Goal: Answer question/provide support

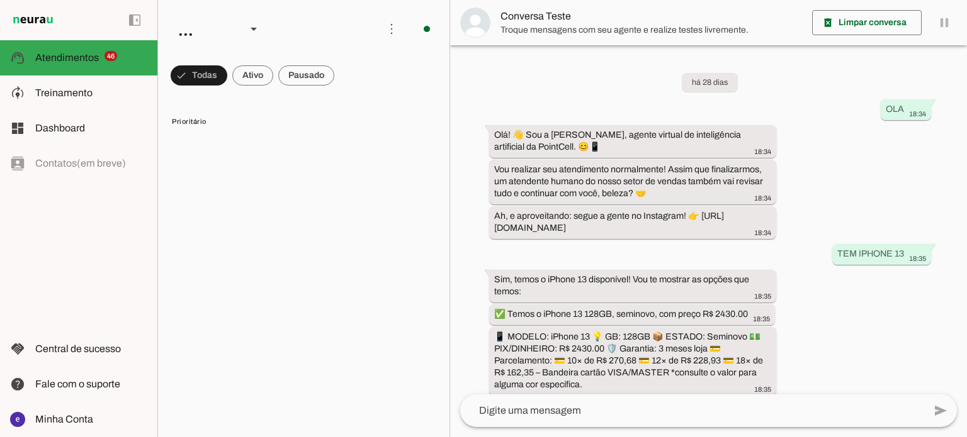
scroll to position [307, 0]
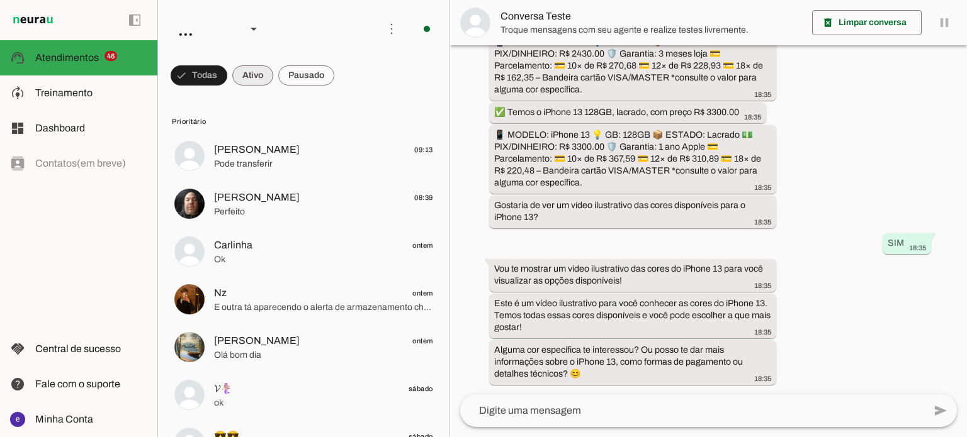
click at [249, 82] on span at bounding box center [252, 75] width 41 height 30
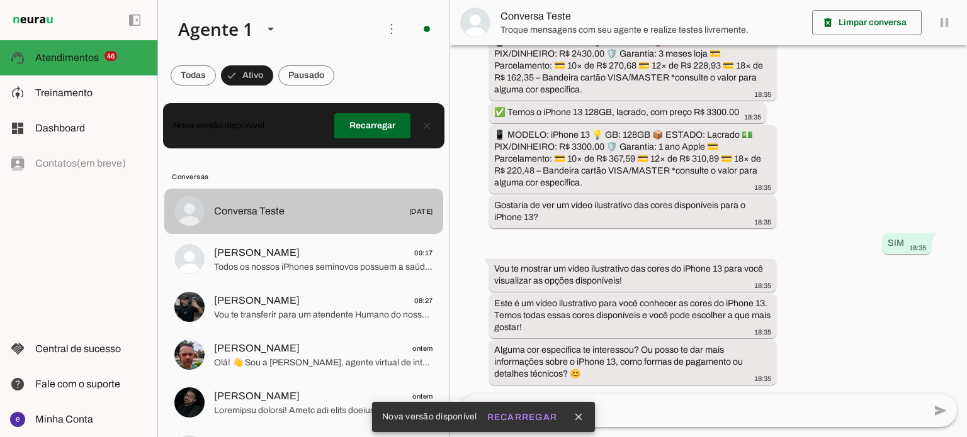
click at [409, 210] on span "[DATE]" at bounding box center [421, 212] width 24 height 16
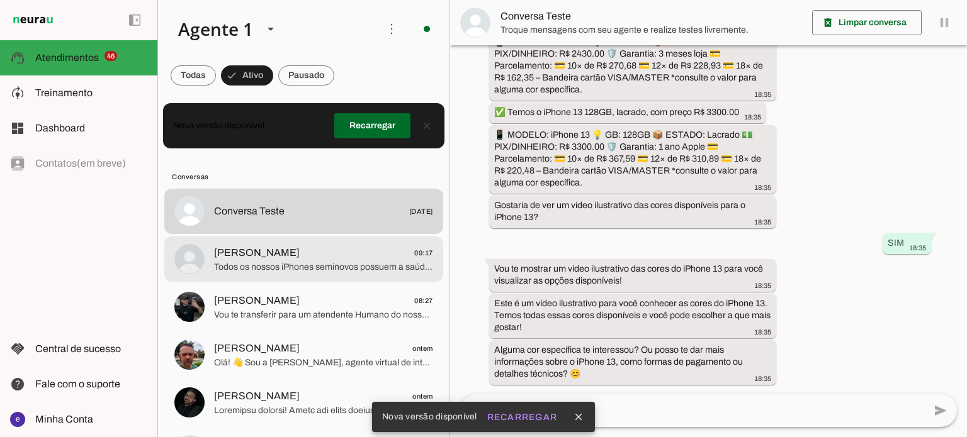
click at [399, 251] on span "[PERSON_NAME] 09:17" at bounding box center [323, 253] width 219 height 16
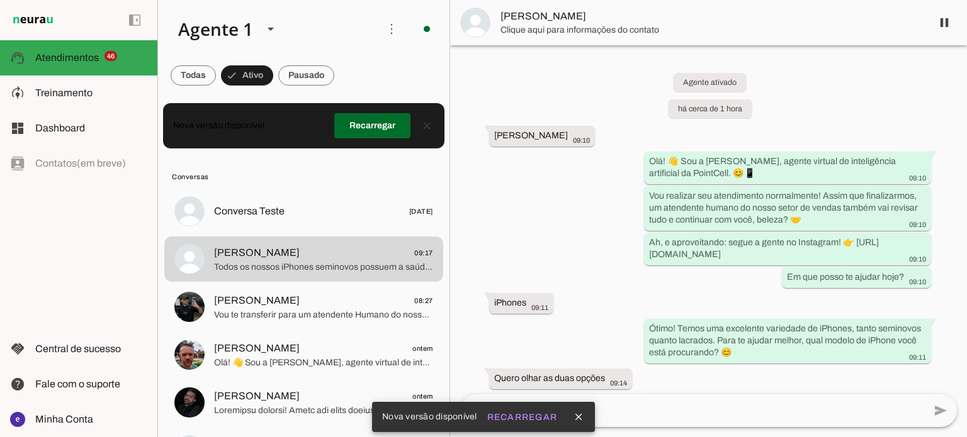
click at [526, 208] on div "Agente ativado há cerca de 1 hora Ola 09:10 Olá! 👋 Sou a [PERSON_NAME], agente …" at bounding box center [708, 219] width 517 height 349
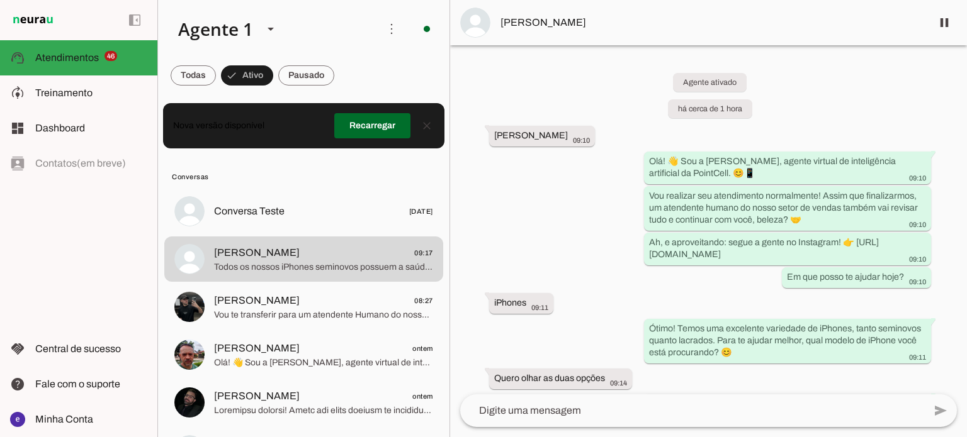
click at [619, 309] on div "Agente ativado há cerca de 1 hora Ola 09:10 Olá! 👋 Sou a [PERSON_NAME], agente …" at bounding box center [708, 219] width 517 height 349
click at [670, 392] on div "Agente ativado há cerca de 1 hora Ola 09:10 Olá! 👋 Sou a [PERSON_NAME], agente …" at bounding box center [708, 219] width 517 height 349
click at [271, 25] on slot at bounding box center [270, 28] width 15 height 15
click at [346, 108] on slot at bounding box center [394, 115] width 97 height 15
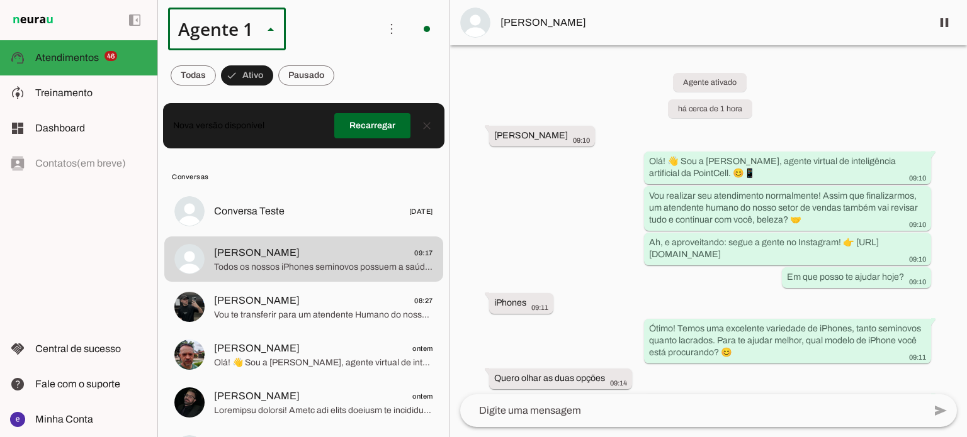
type md-outlined-select "RuOCWl5a1vBOMK8Vzn98"
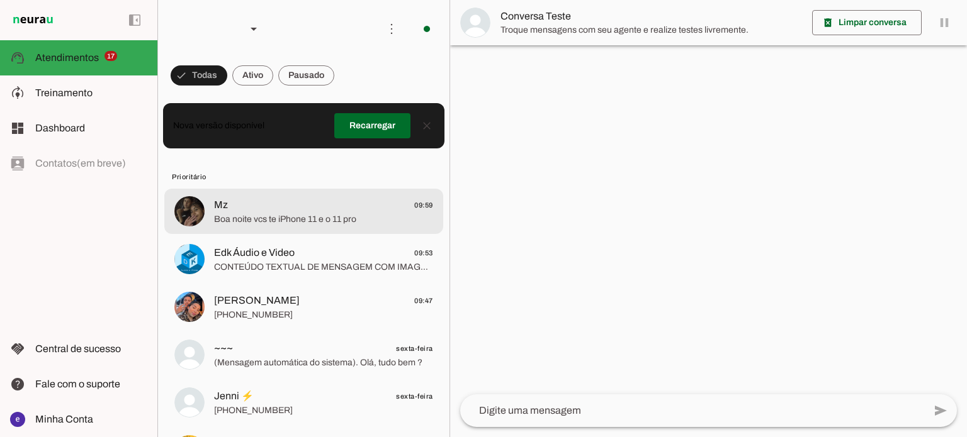
click at [341, 206] on span "Mz 09:59" at bounding box center [323, 206] width 219 height 16
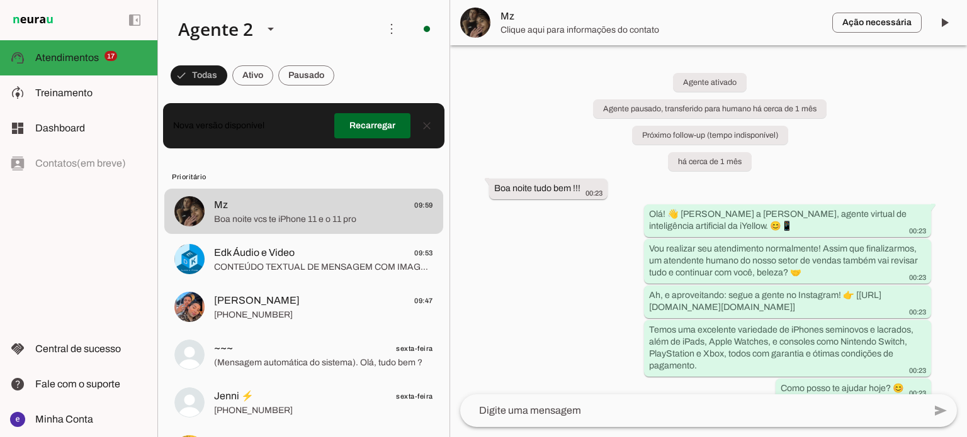
click at [564, 308] on div "Agente ativado Agente pausado, transferido para humano há cerca de 1 mês Próxim…" at bounding box center [708, 219] width 517 height 349
click at [561, 364] on div "Agente ativado Agente pausado, transferido para humano há cerca de 1 mês Próxim…" at bounding box center [708, 219] width 517 height 349
click at [706, 324] on div "Temos uma excelente variedade de iPhones seminovos e lacrados, além de iPads, A…" at bounding box center [787, 350] width 277 height 52
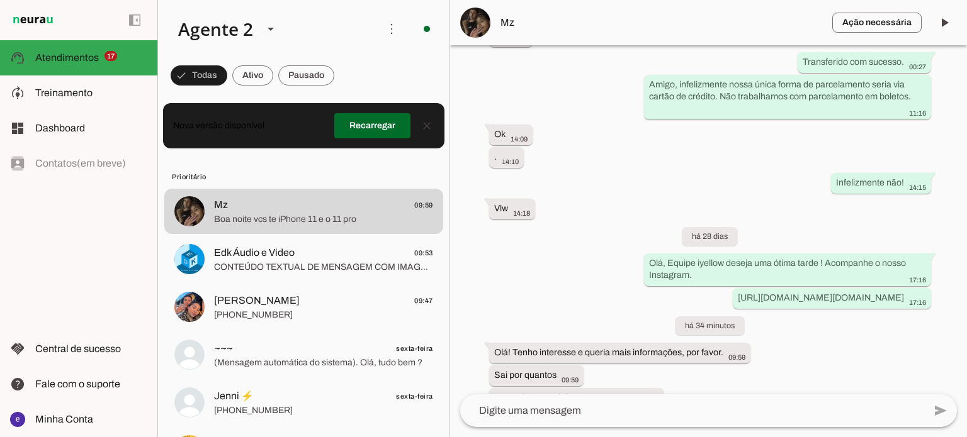
scroll to position [758, 0]
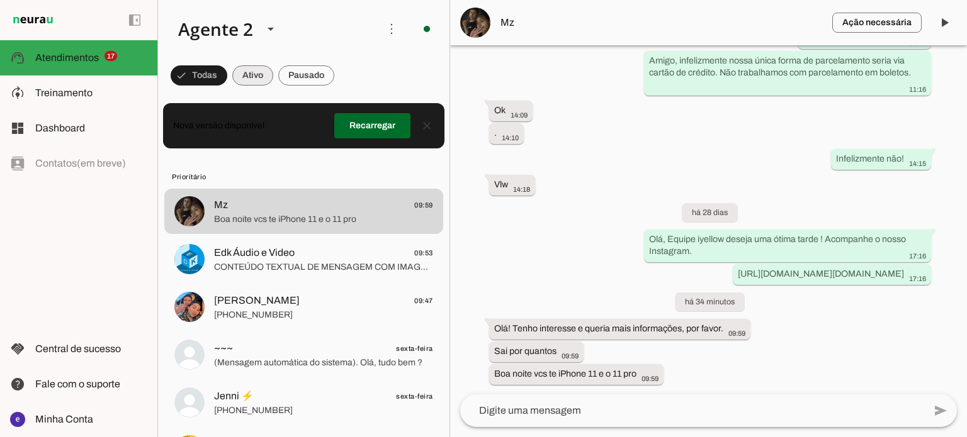
click at [251, 69] on span at bounding box center [252, 75] width 41 height 30
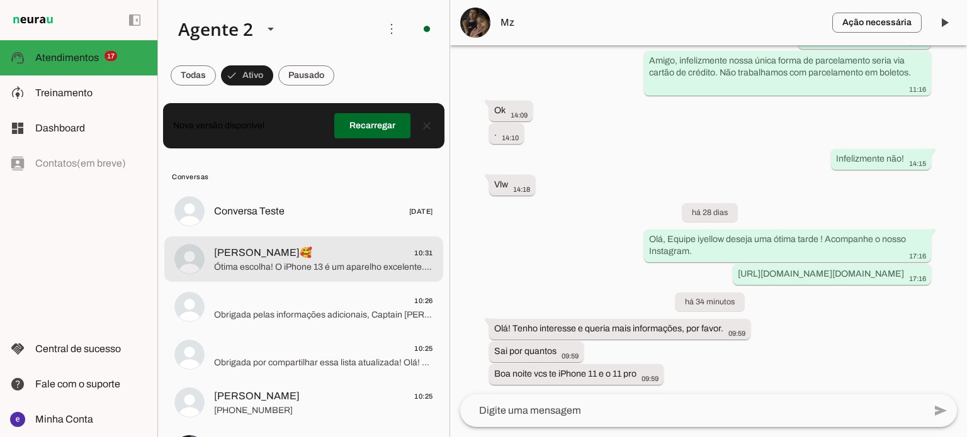
click at [346, 269] on span "Ótima escolha! O iPhone 13 é um aparelho excelente. Temos as seguintes opções d…" at bounding box center [323, 267] width 219 height 13
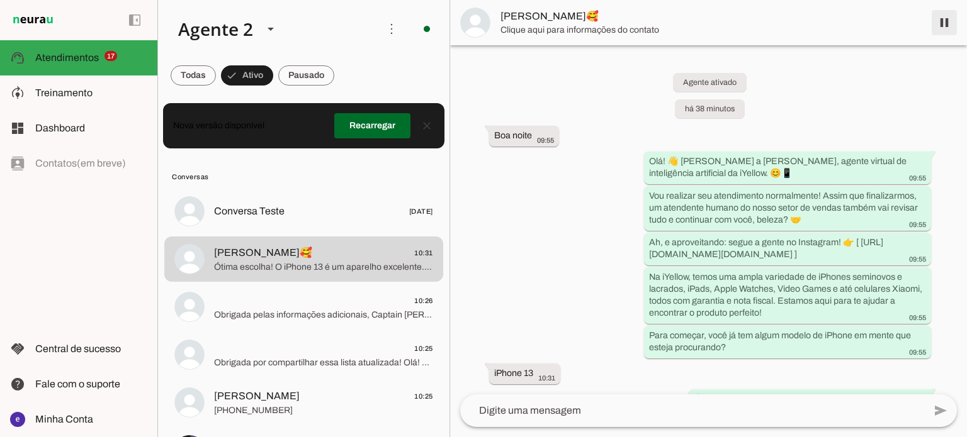
click at [946, 23] on span at bounding box center [944, 23] width 30 height 30
